Goal: Task Accomplishment & Management: Complete application form

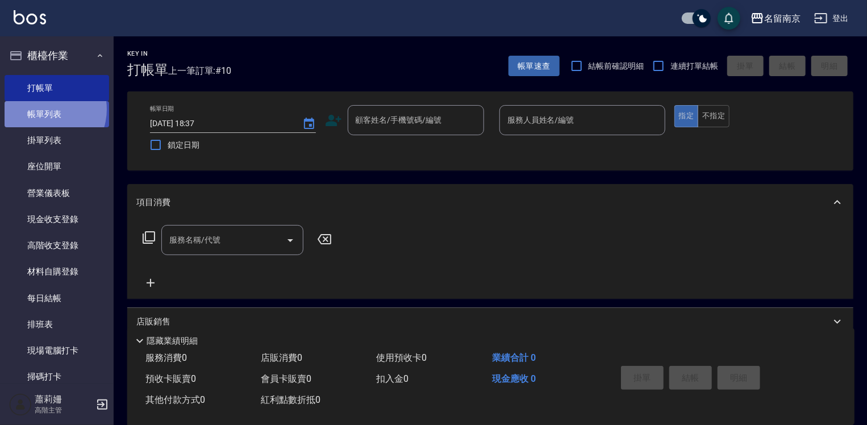
click at [44, 110] on link "帳單列表" at bounding box center [57, 114] width 104 height 26
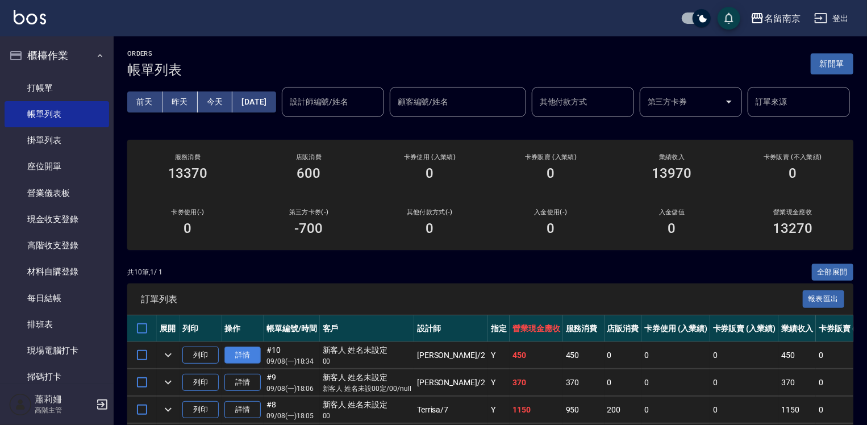
click at [254, 364] on link "詳情" at bounding box center [242, 355] width 36 height 18
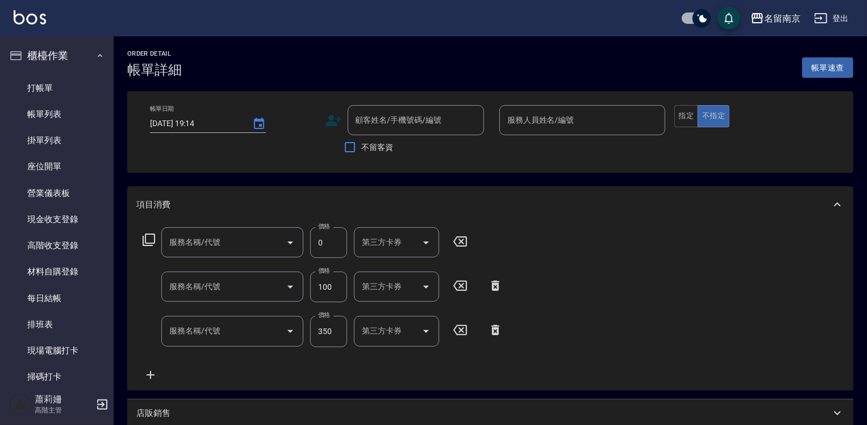
type input "[DATE] 18:34"
type input "[PERSON_NAME]-2"
type input "金染(002)"
type input "吹捲(800)"
type input "洗髮(220)"
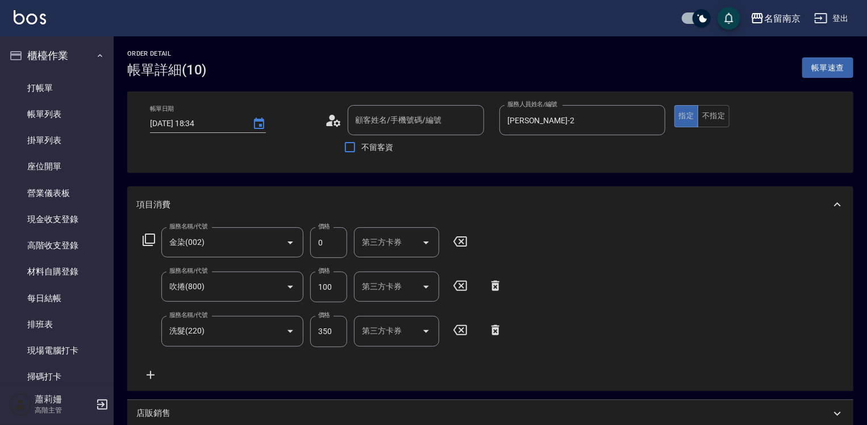
type input "新客人 姓名未設定/00/null"
click at [608, 243] on icon at bounding box center [610, 241] width 14 height 10
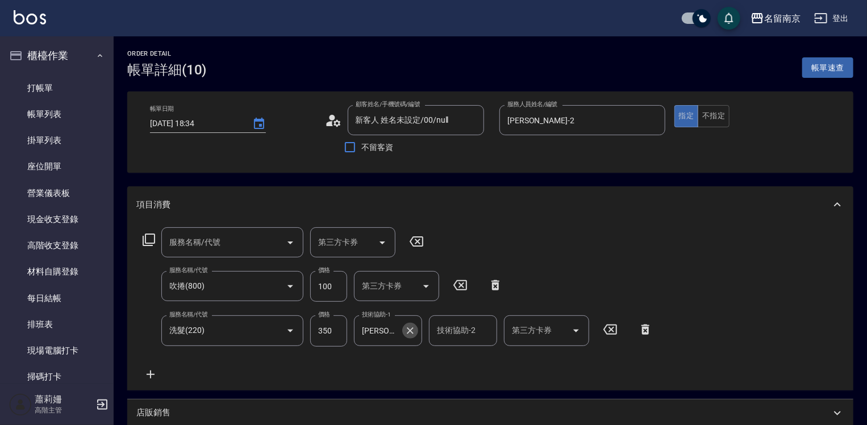
click at [407, 331] on icon "Clear" at bounding box center [409, 330] width 11 height 11
type input "7"
click at [452, 332] on icon at bounding box center [451, 330] width 28 height 14
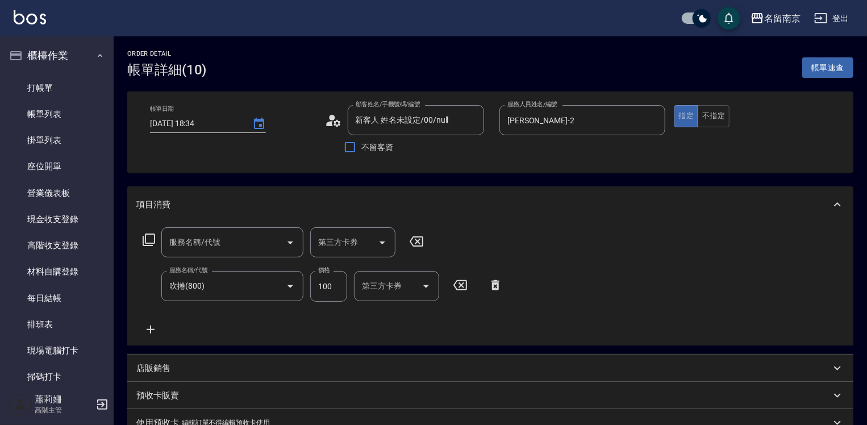
click at [146, 242] on icon at bounding box center [149, 240] width 14 height 14
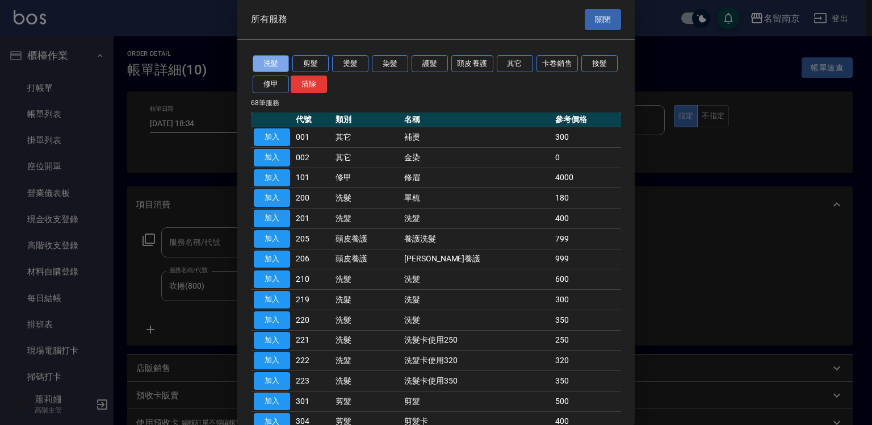
click at [262, 58] on button "洗髮" at bounding box center [271, 64] width 36 height 18
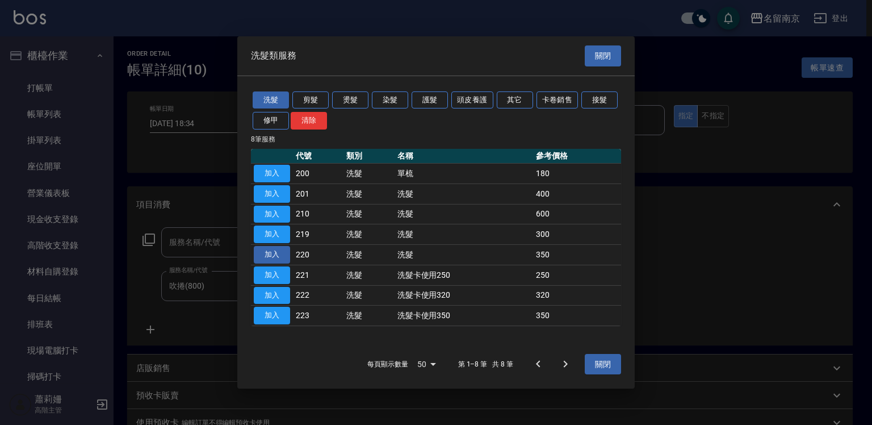
click at [278, 252] on button "加入" at bounding box center [272, 255] width 36 height 18
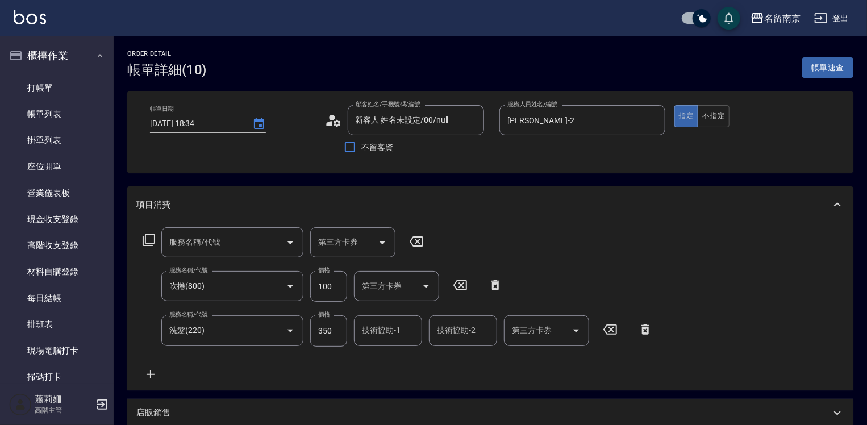
click at [391, 340] on input "技術協助-1" at bounding box center [388, 330] width 58 height 20
type input "Terrisa-7"
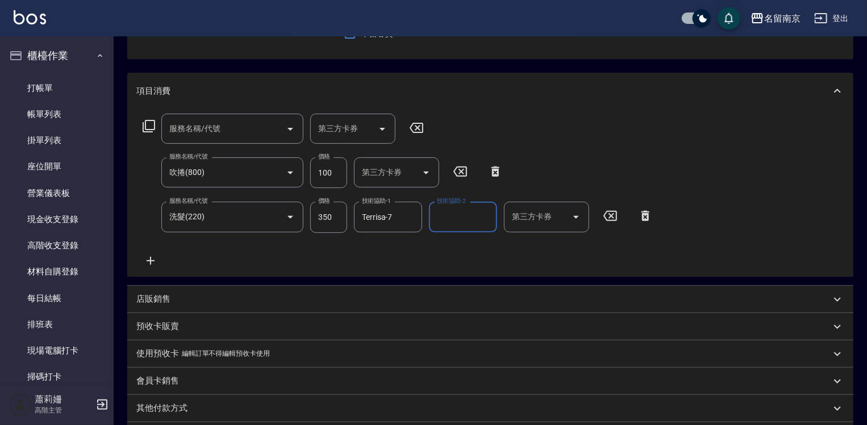
scroll to position [227, 0]
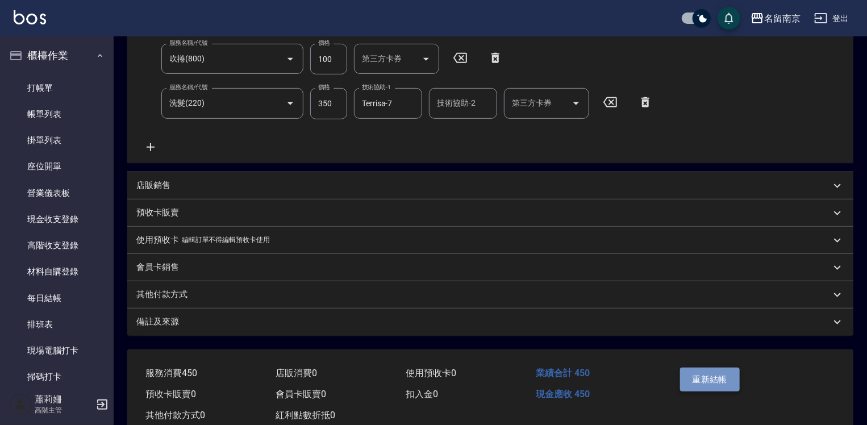
click at [708, 374] on button "重新結帳" at bounding box center [710, 379] width 60 height 24
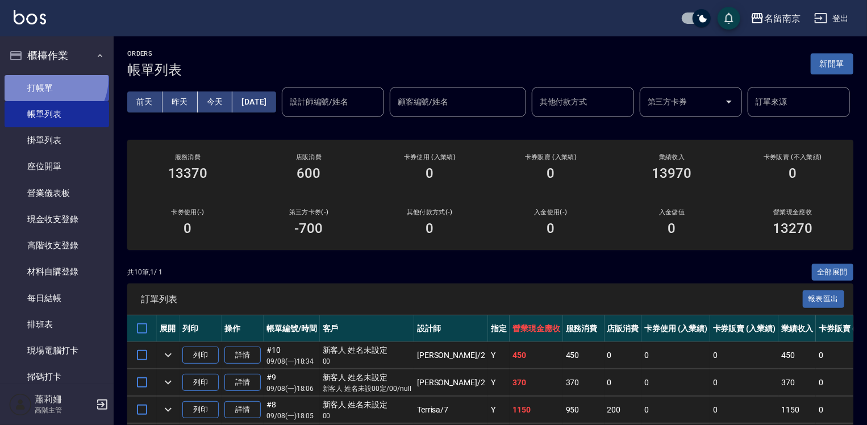
click at [49, 78] on link "打帳單" at bounding box center [57, 88] width 104 height 26
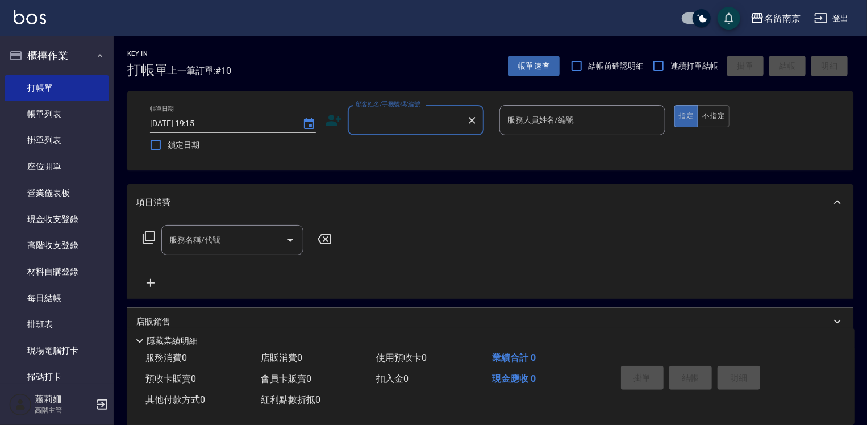
drag, startPoint x: 405, startPoint y: 123, endPoint x: 412, endPoint y: 128, distance: 8.4
click at [411, 126] on input "顧客姓名/手機號碼/編號" at bounding box center [407, 120] width 109 height 20
type input "新客人 姓名未設定/00/null"
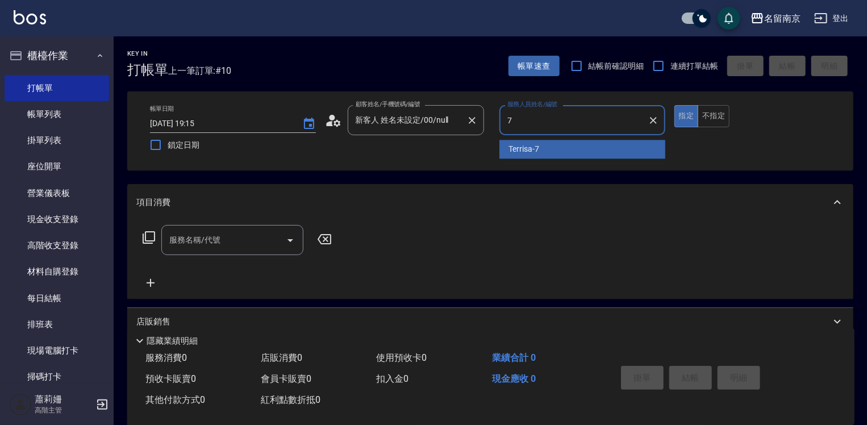
type input "Terrisa-7"
type button "true"
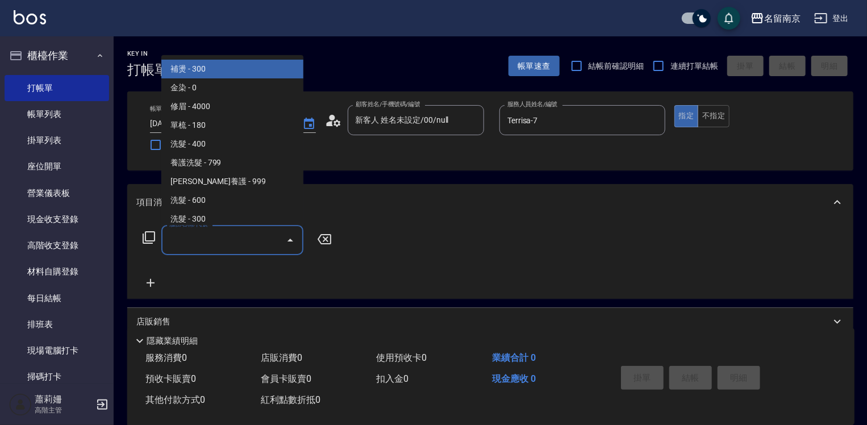
click at [220, 242] on input "服務名稱/代號" at bounding box center [223, 240] width 115 height 20
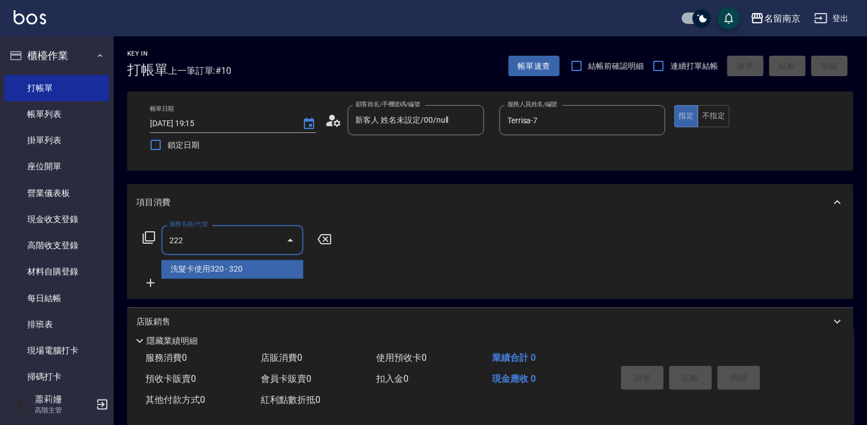
click at [204, 243] on input "222" at bounding box center [223, 240] width 115 height 20
type input "222"
click at [150, 237] on icon at bounding box center [149, 238] width 14 height 14
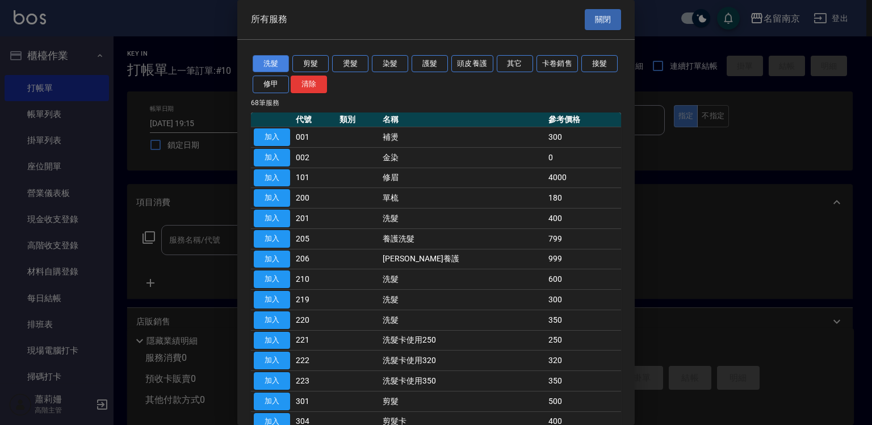
click at [276, 66] on button "洗髮" at bounding box center [271, 64] width 36 height 18
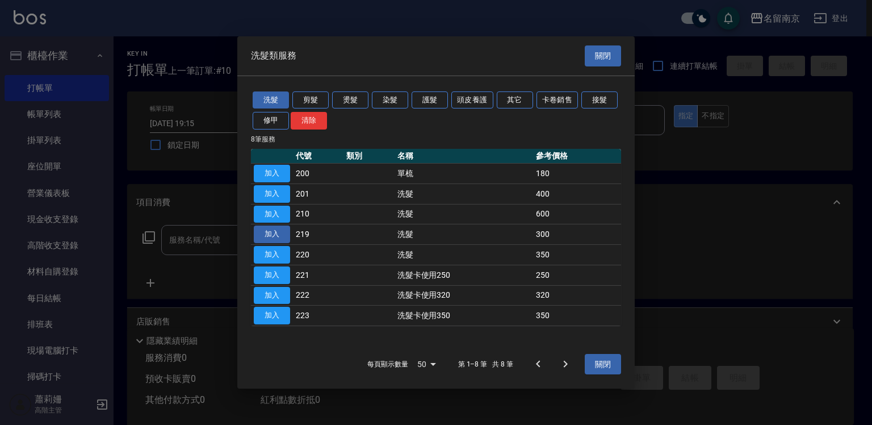
click at [284, 232] on button "加入" at bounding box center [272, 234] width 36 height 18
type input "洗髮(219)"
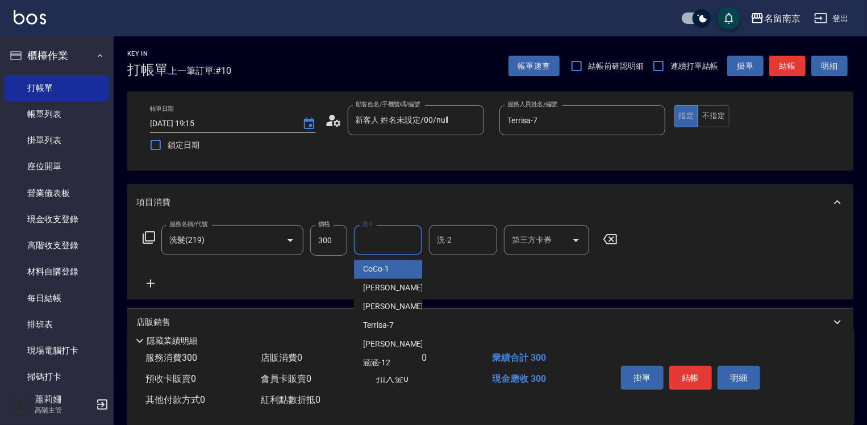
click at [399, 241] on input "洗-1" at bounding box center [388, 240] width 58 height 20
type input "Terrisa-7"
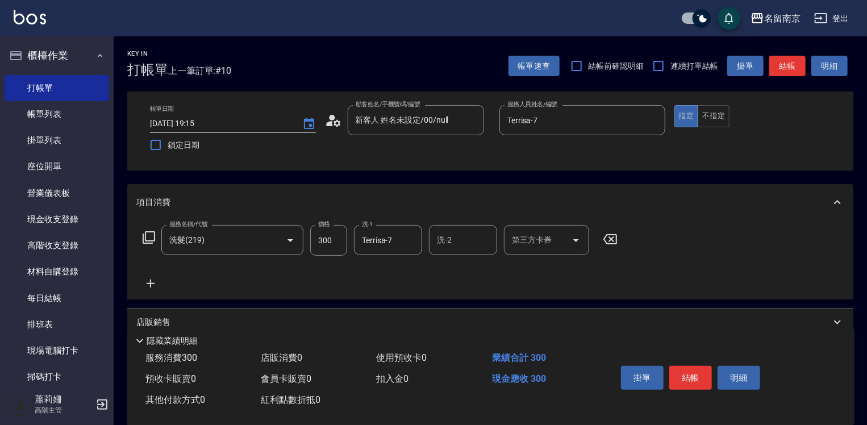
click at [152, 283] on icon at bounding box center [151, 283] width 8 height 8
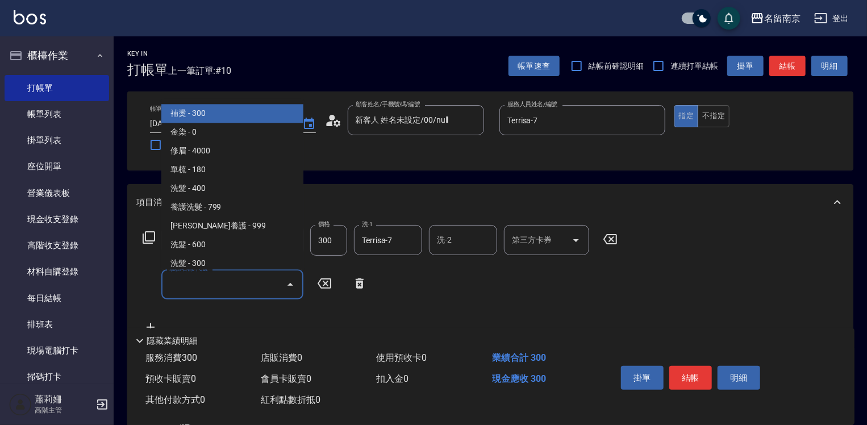
click at [181, 287] on input "服務名稱/代號" at bounding box center [223, 284] width 115 height 20
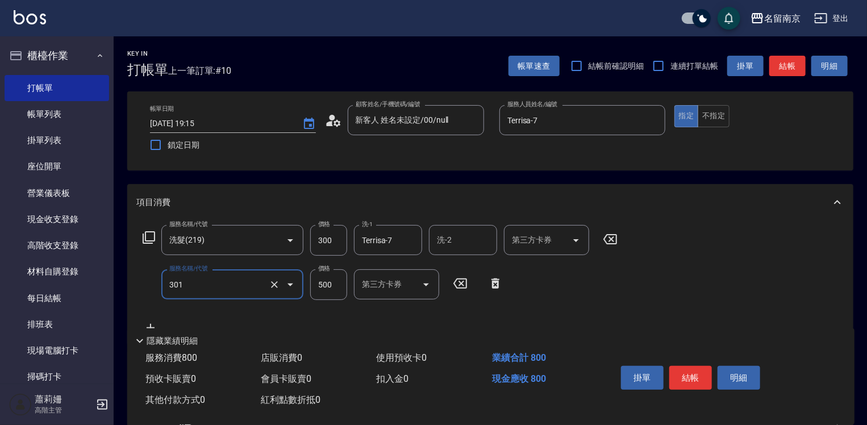
type input "剪髮(301)"
type input "600"
click at [697, 372] on button "結帳" at bounding box center [690, 378] width 43 height 24
